Goal: Check status: Check status

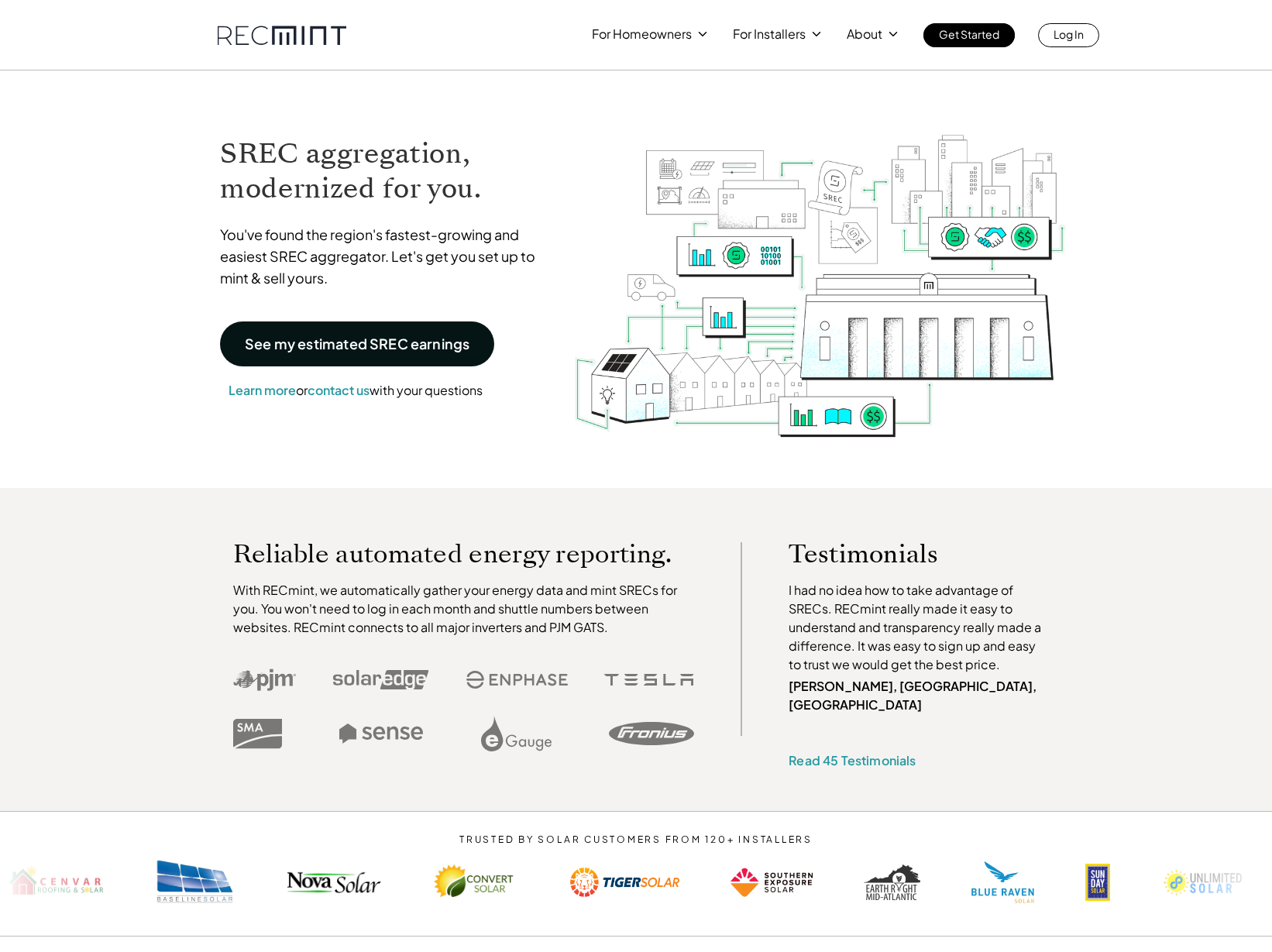
click at [1085, 29] on link "Log In" at bounding box center [1069, 35] width 62 height 24
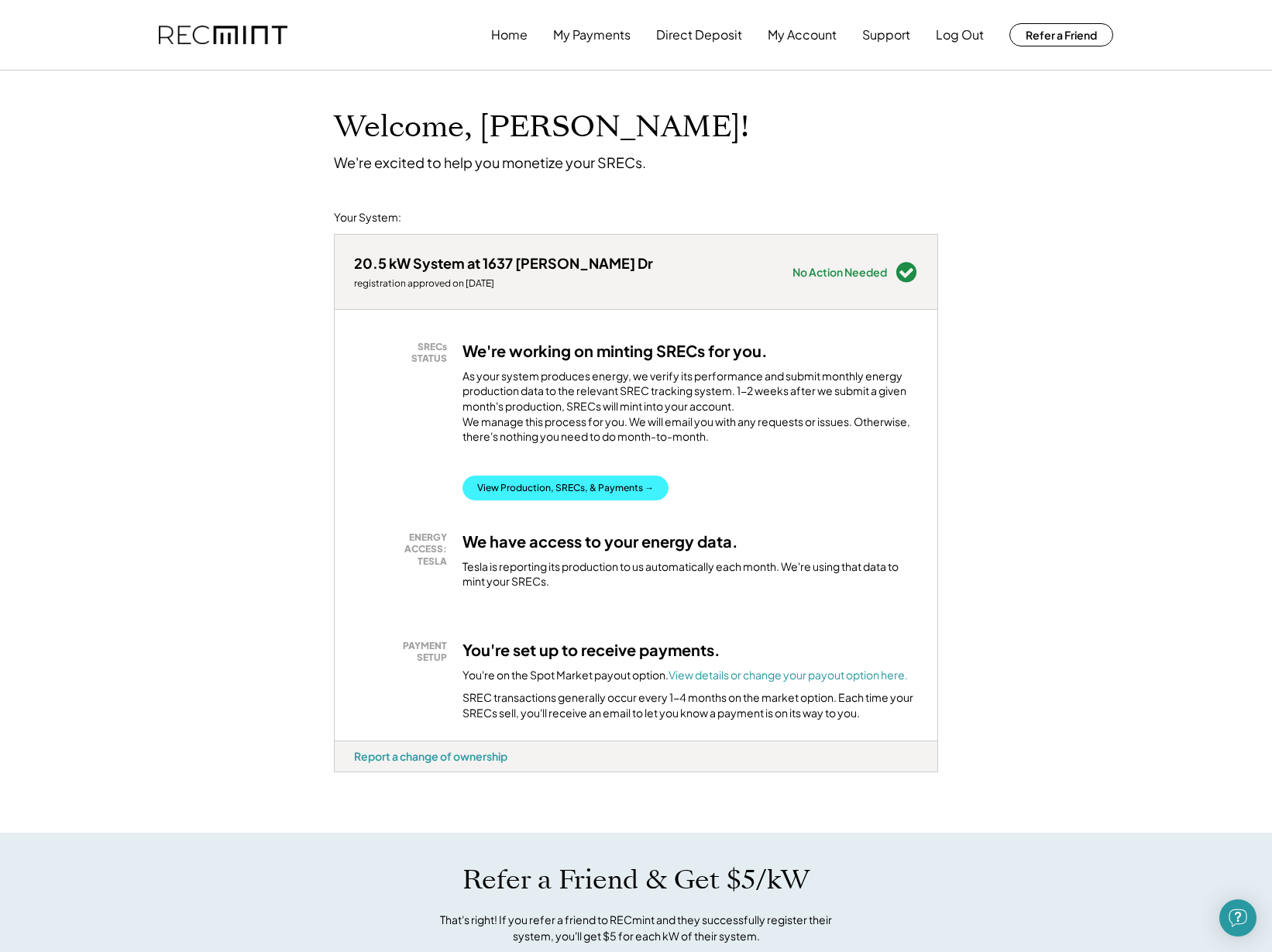
click at [551, 491] on button "View Production, SRECs, & Payments →" at bounding box center [565, 489] width 206 height 25
